Goal: Information Seeking & Learning: Learn about a topic

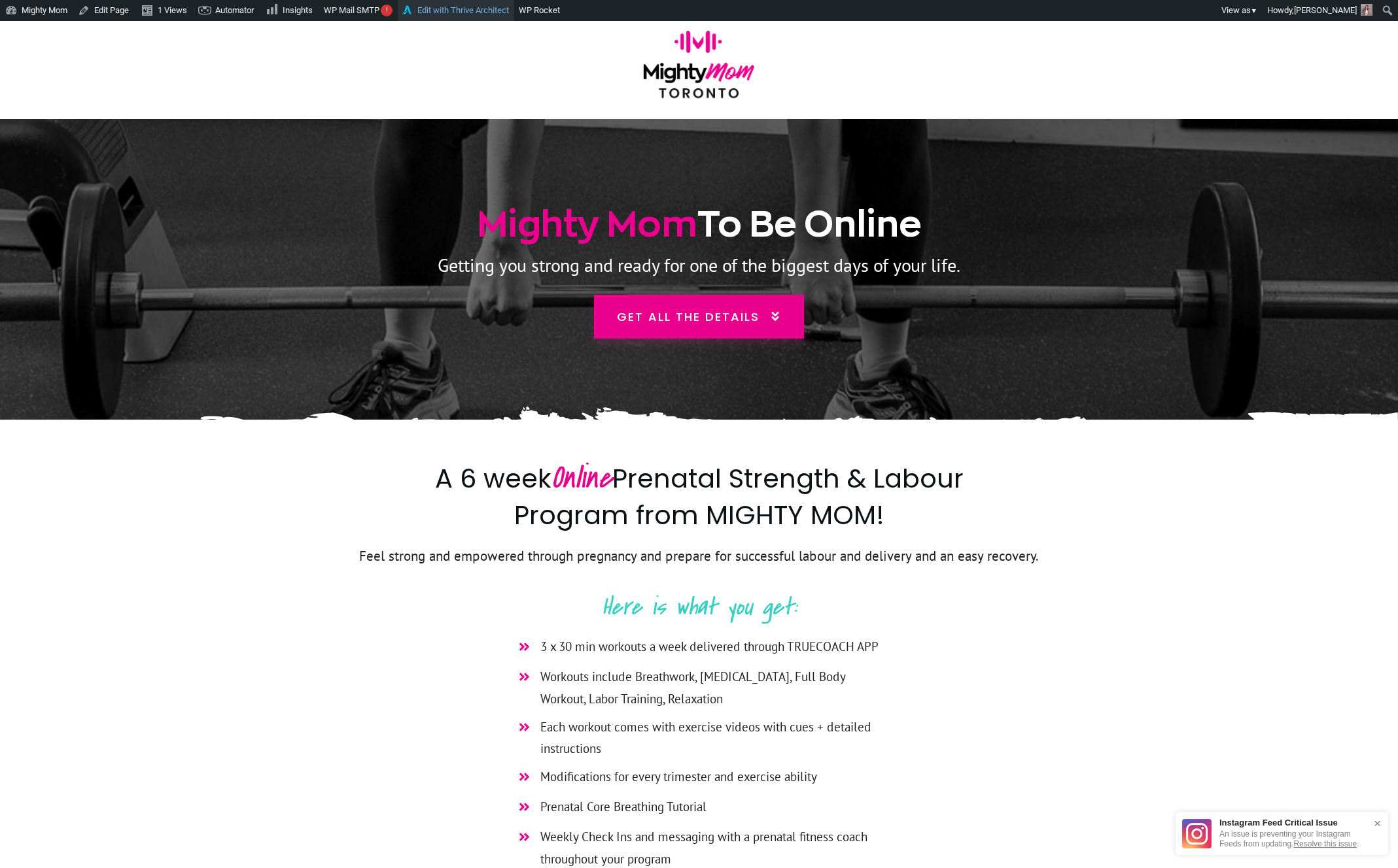
click at [440, 11] on link "Edit with Thrive Architect" at bounding box center [456, 10] width 116 height 21
click at [681, 75] on img at bounding box center [699, 69] width 126 height 78
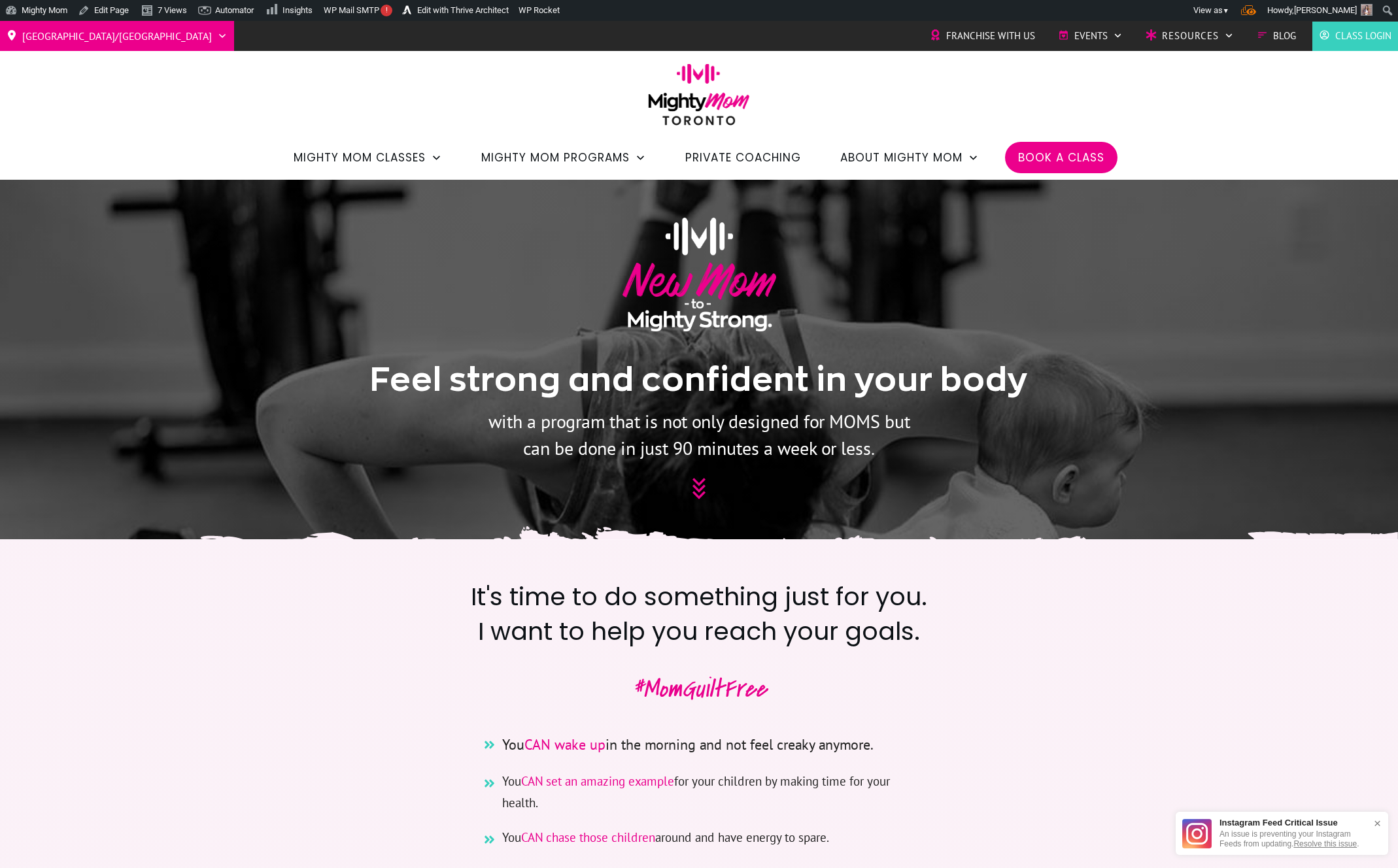
click at [663, 89] on img at bounding box center [699, 99] width 115 height 71
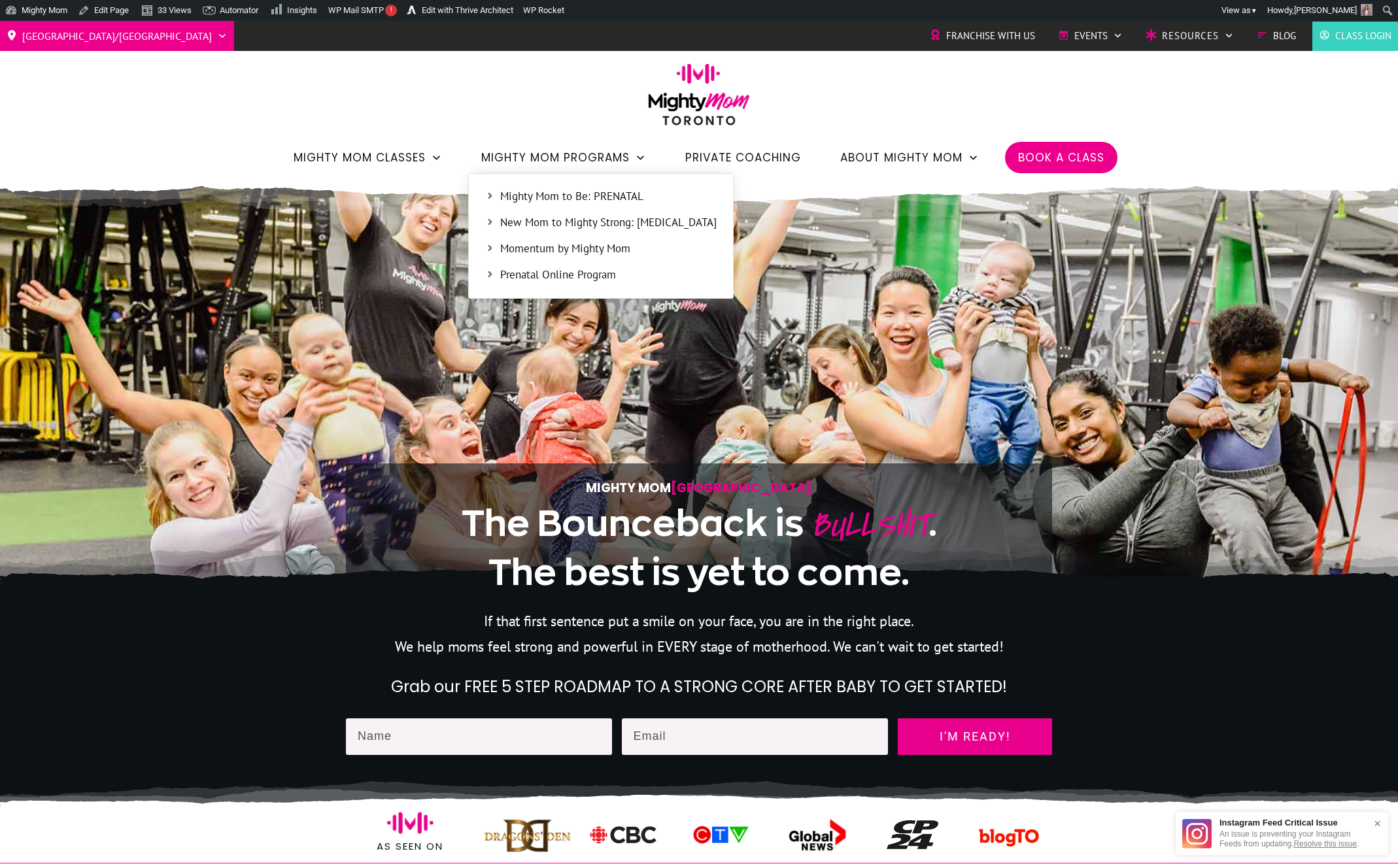
click at [533, 265] on link "Prenatal Online Program" at bounding box center [601, 275] width 251 height 19
click at [578, 198] on span "Mighty Mom to Be: PRENATAL" at bounding box center [608, 197] width 216 height 17
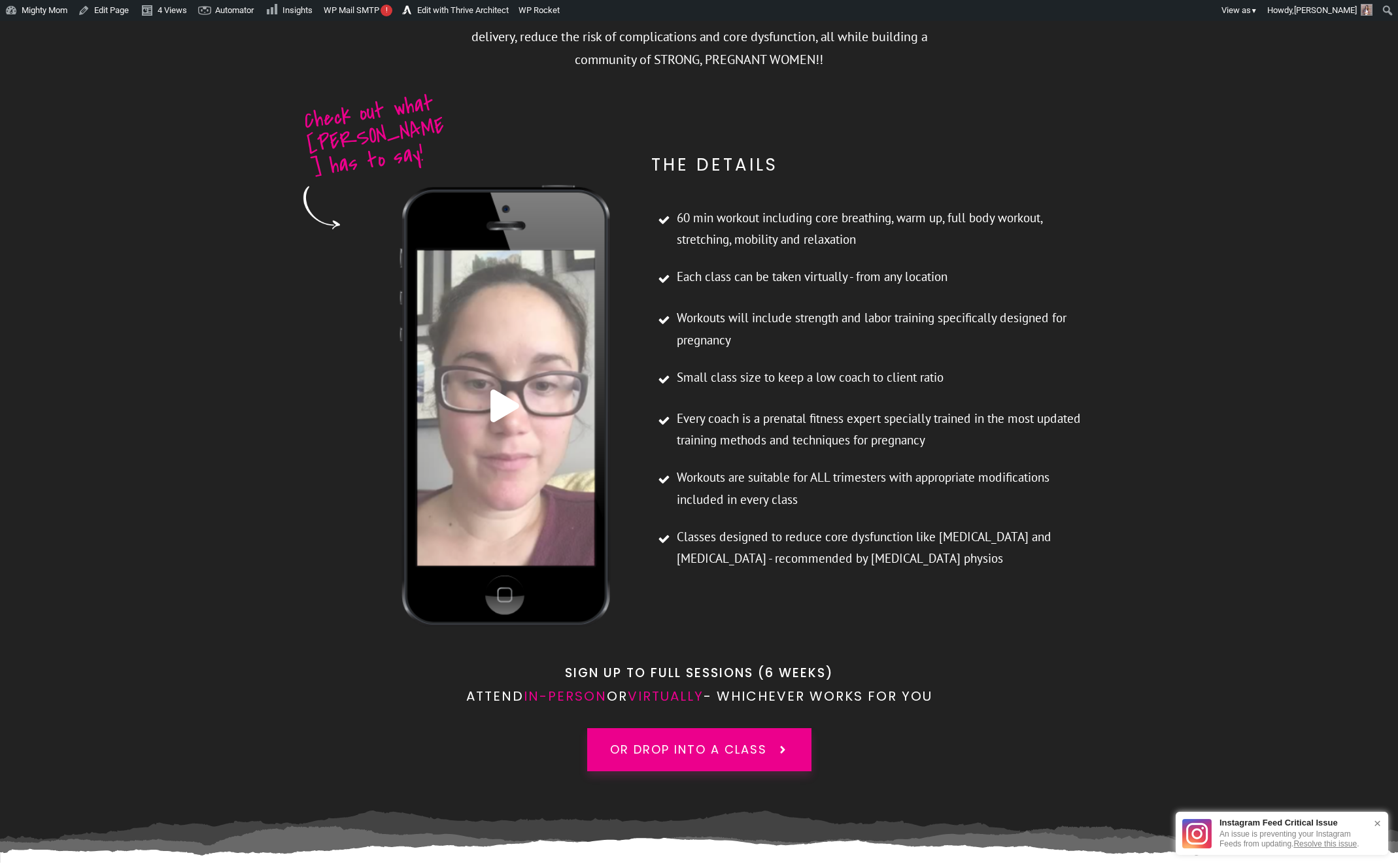
scroll to position [1852, 0]
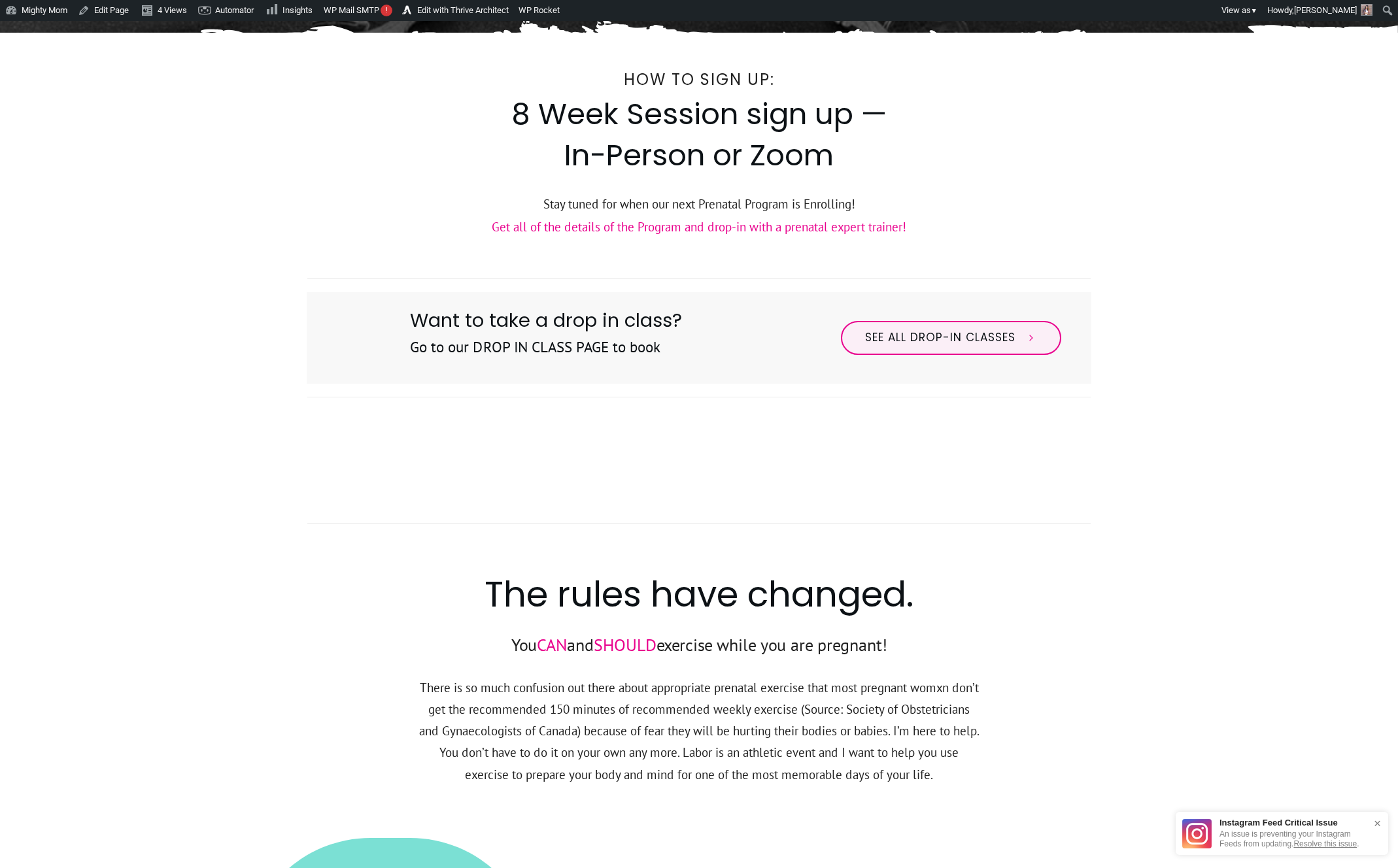
scroll to position [86, 0]
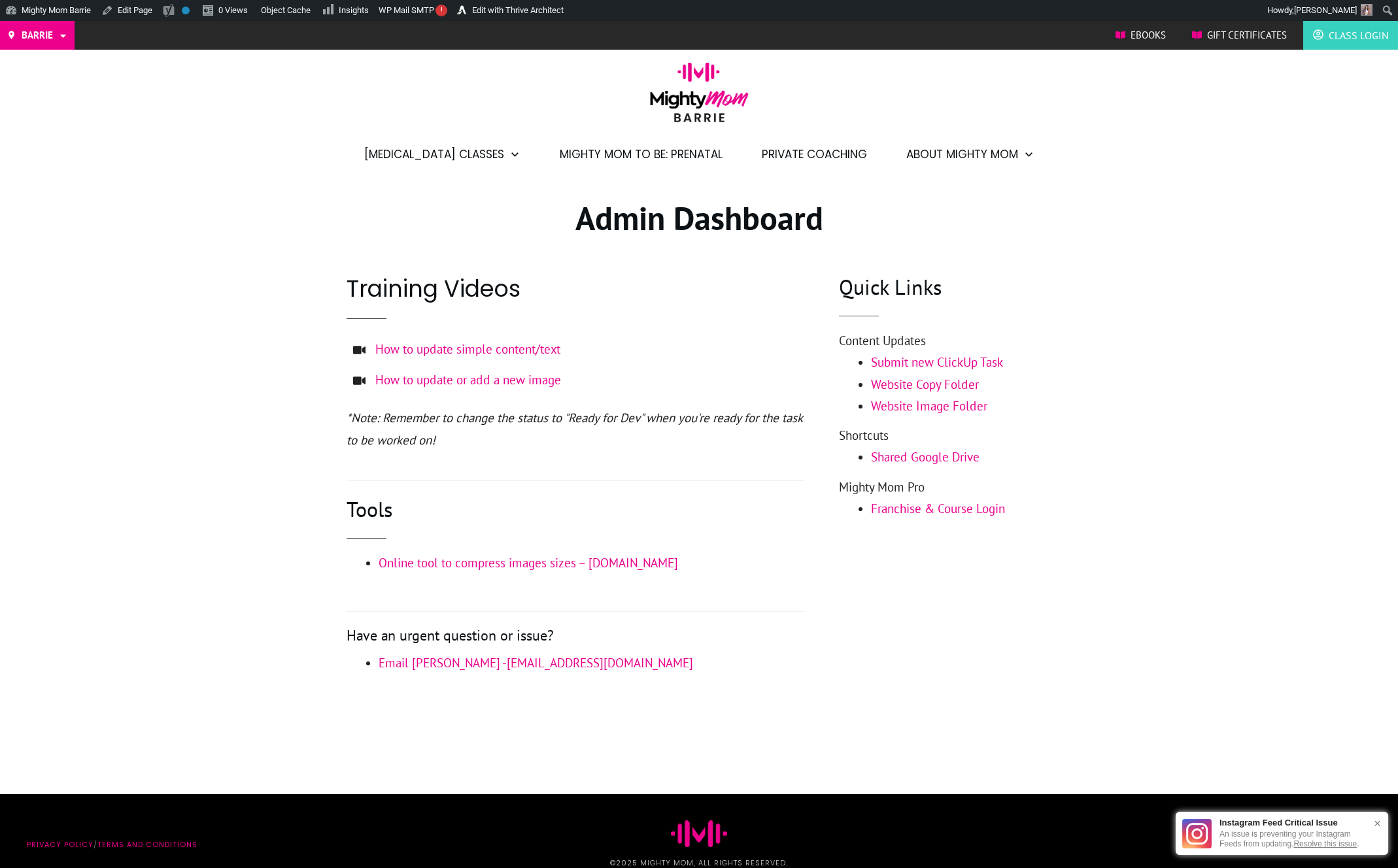
click at [178, 376] on div at bounding box center [699, 455] width 1398 height 557
